Goal: Navigation & Orientation: Find specific page/section

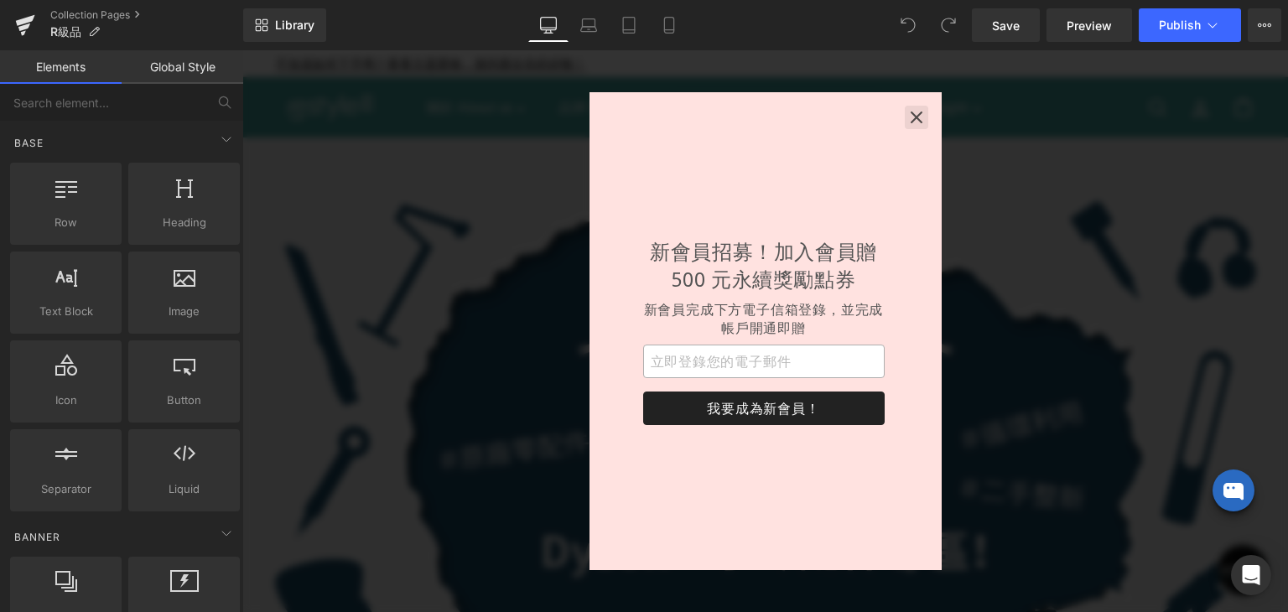
click at [916, 120] on icon "button" at bounding box center [916, 117] width 17 height 17
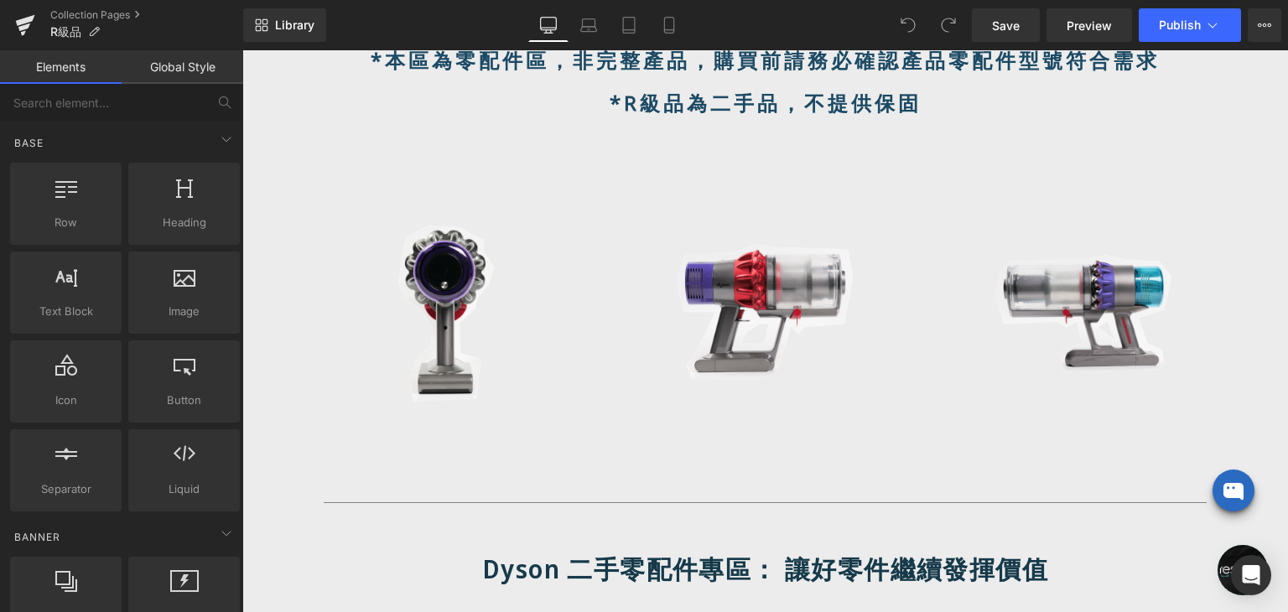
scroll to position [1006, 0]
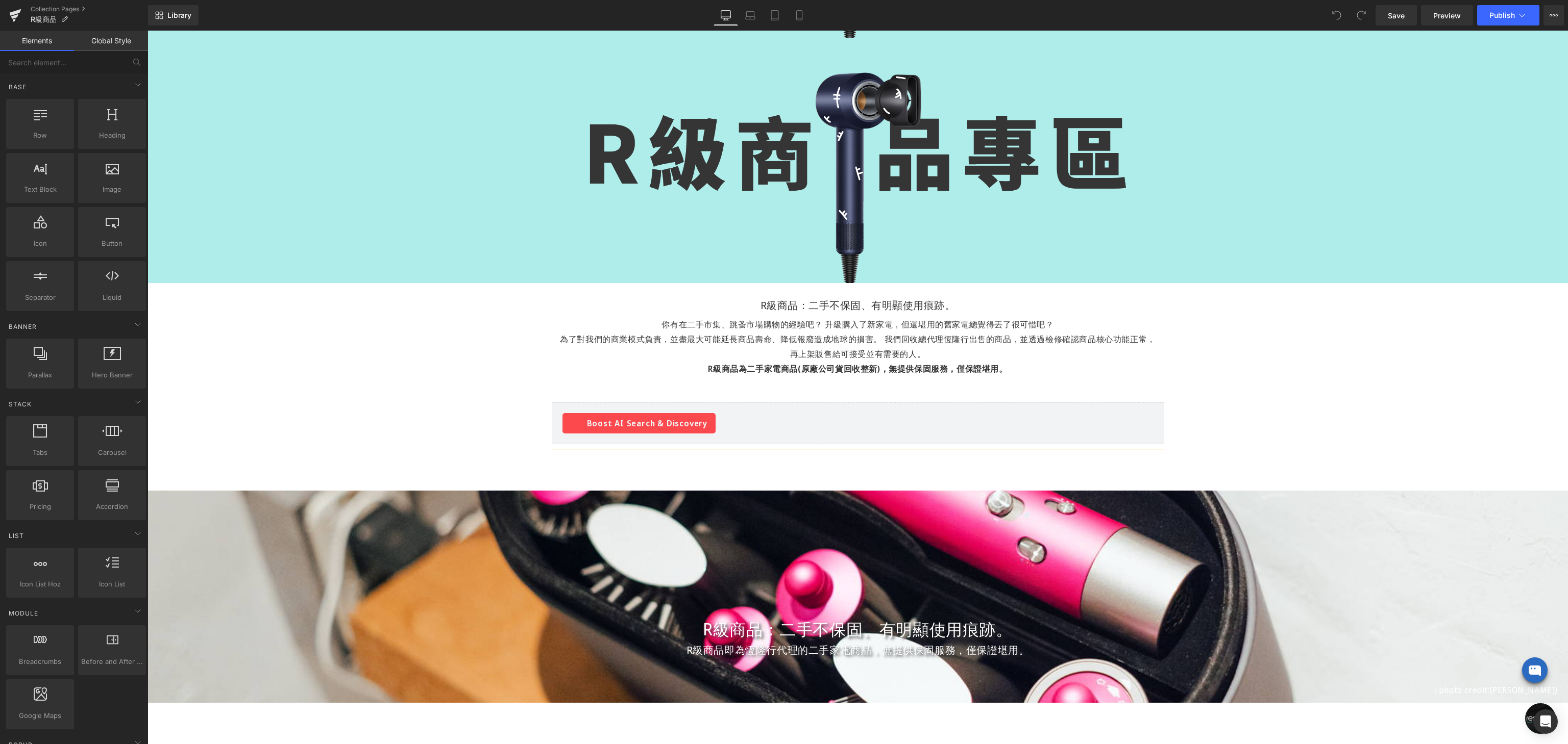
scroll to position [254, 0]
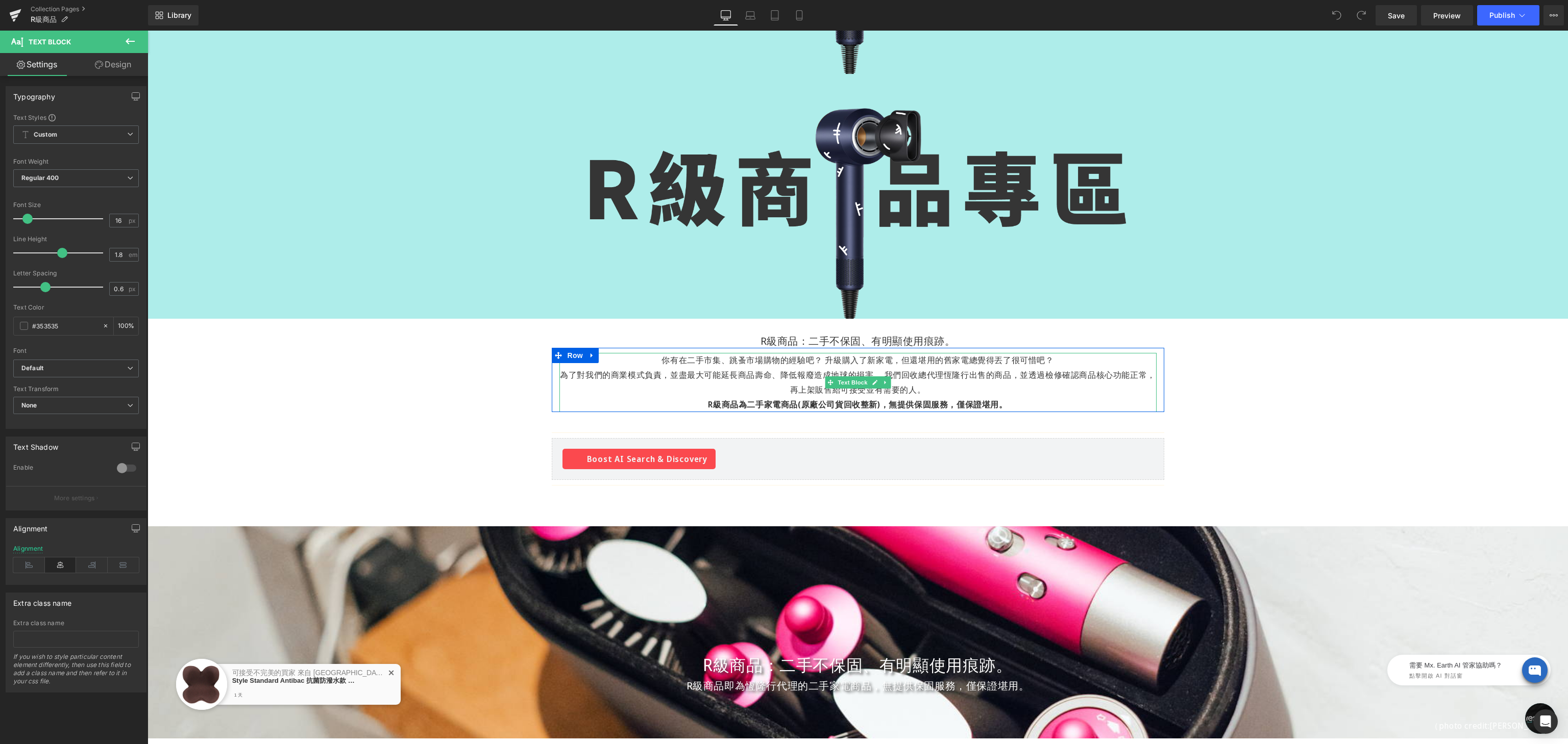
drag, startPoint x: 655, startPoint y: 361, endPoint x: 1023, endPoint y: 403, distance: 370.4
click at [783, 372] on div "你有在二手市集、跳蚤市場購物的經驗吧？ 升級購入了新家電，但還堪用的舊家電總覺得丟了很可惜吧？ 為了對我們的商業模式負責，並盡最大可能延長商品壽命、降低報廢造…" at bounding box center [858, 382] width 597 height 58
copy div "你有在二手市集、跳蚤市場購物的經驗吧？ 升級購入了新家電，但還堪用的舊家電總覺得丟了很可惜吧？ 為了對我們的商業模式負責，並盡最大可能延長商品壽命、降低報廢造…"
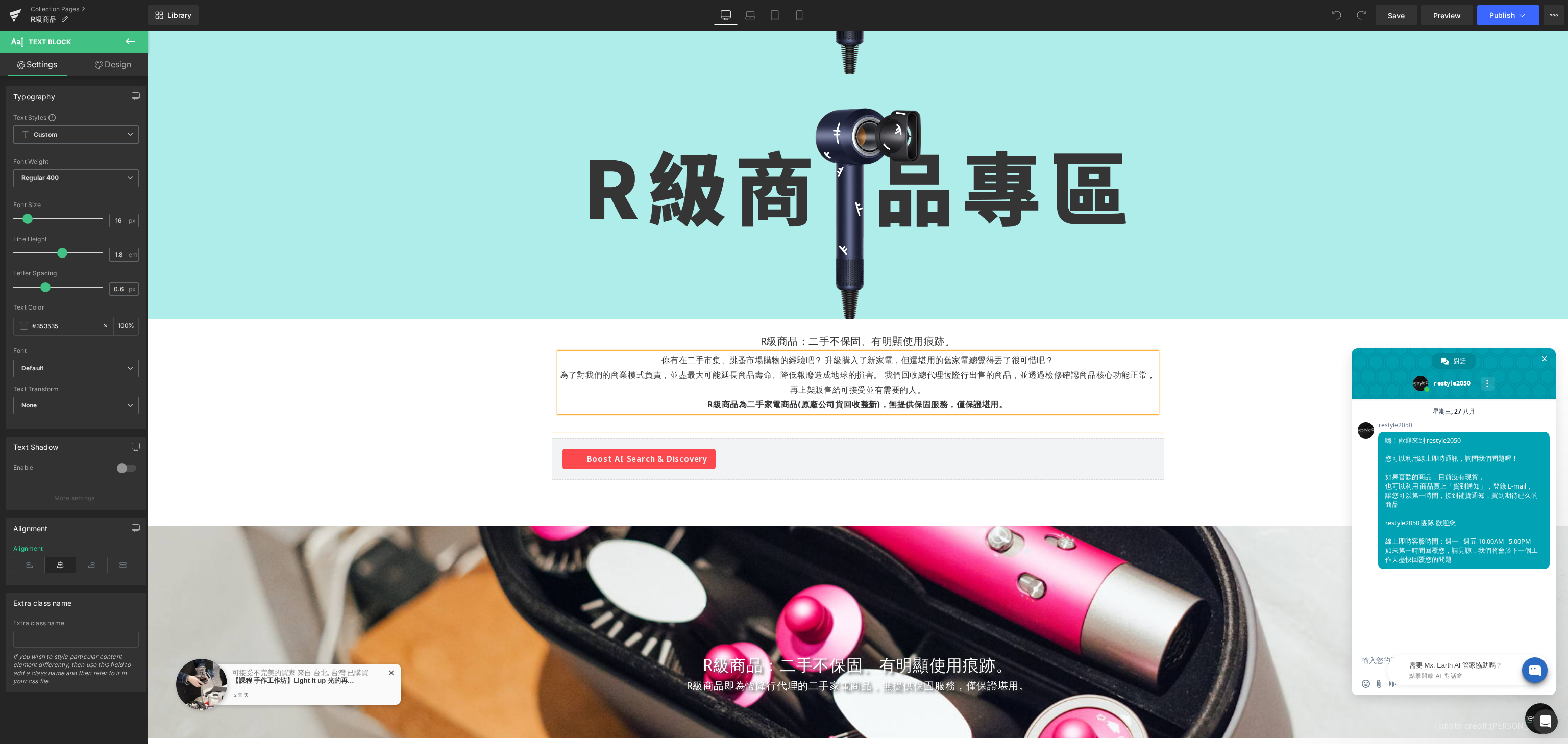
scroll to position [0, 0]
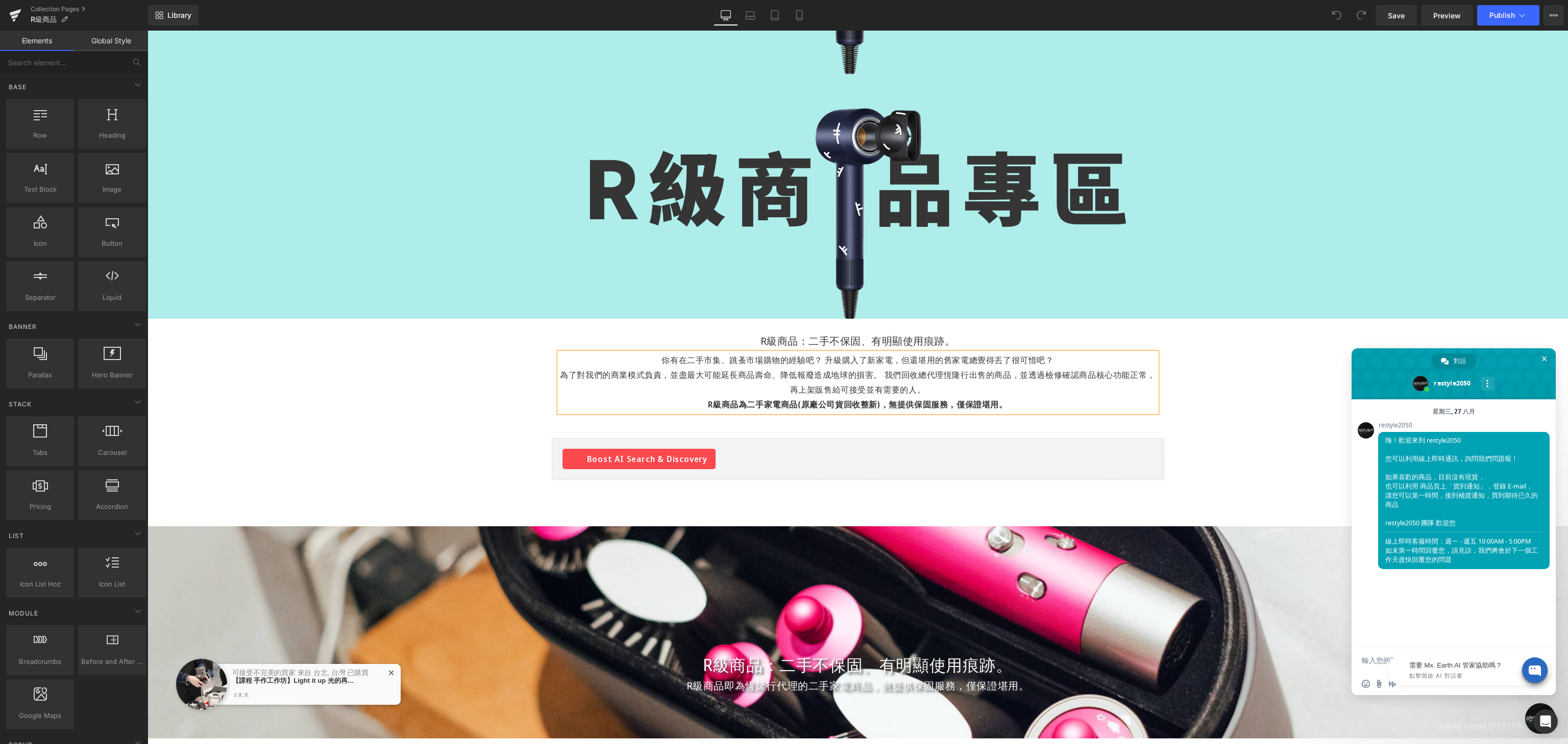
click at [783, 372] on div "Image Image Row Row R級商品：二手不保固、有明顯使用痕跡。 Heading Row Row 你有在二手市集、跳蚤市場購物的經驗吧？ 升級購…" at bounding box center [858, 351] width 1421 height 1044
